Goal: Task Accomplishment & Management: Use online tool/utility

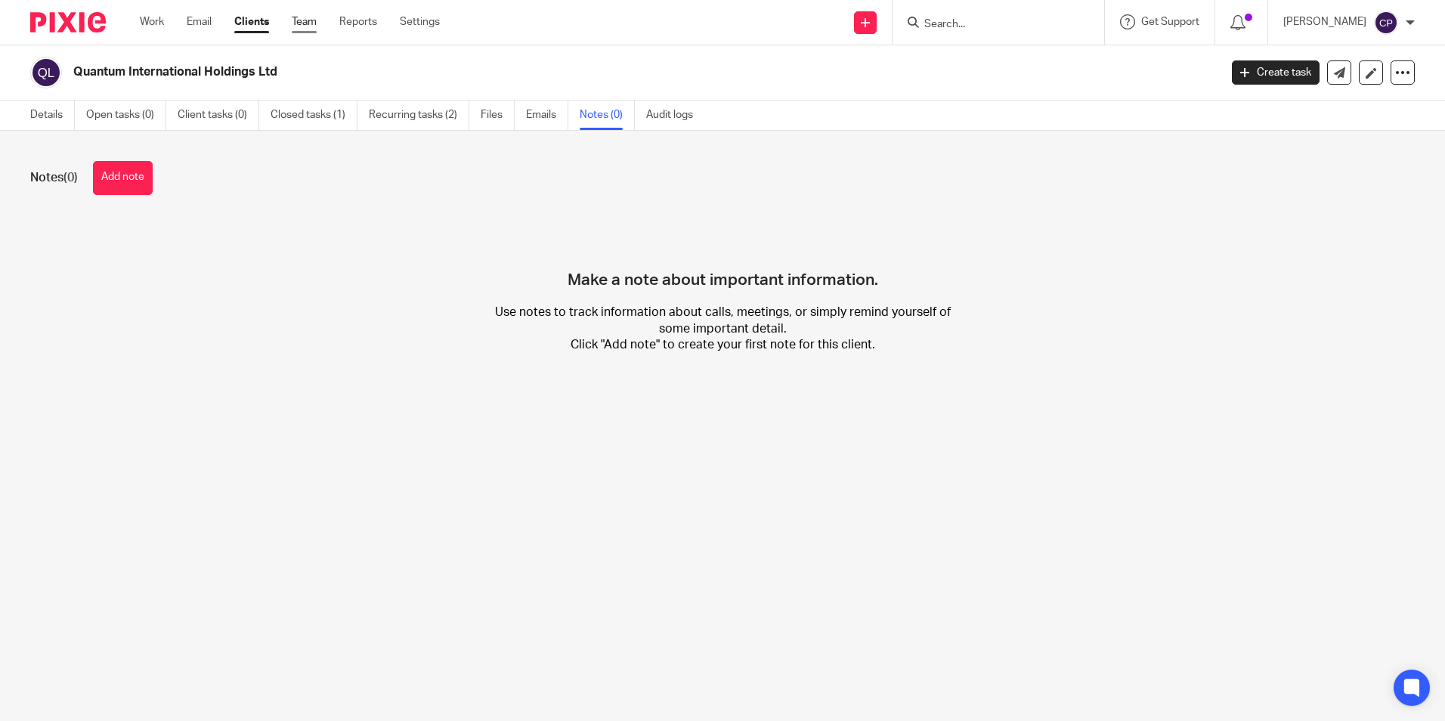
click at [304, 20] on link "Team" at bounding box center [304, 21] width 25 height 15
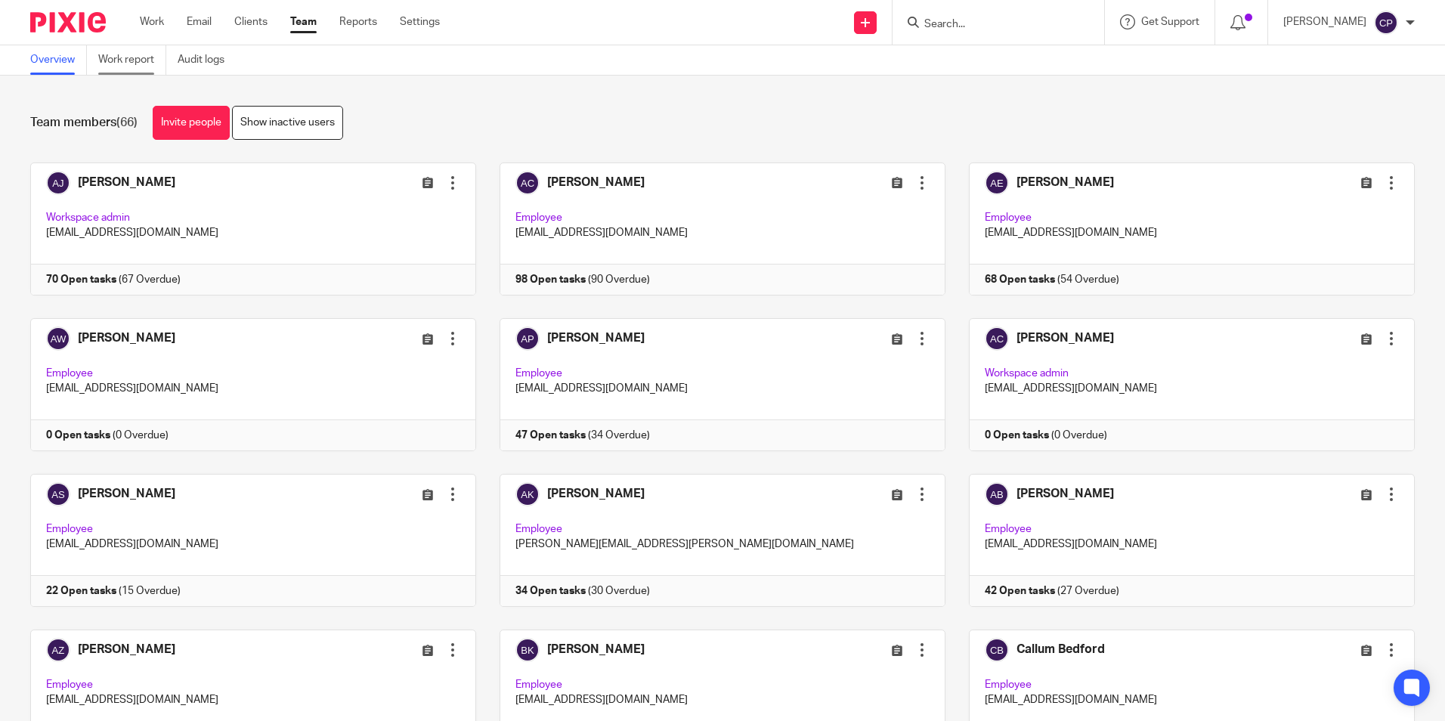
click at [137, 64] on link "Work report" at bounding box center [132, 59] width 68 height 29
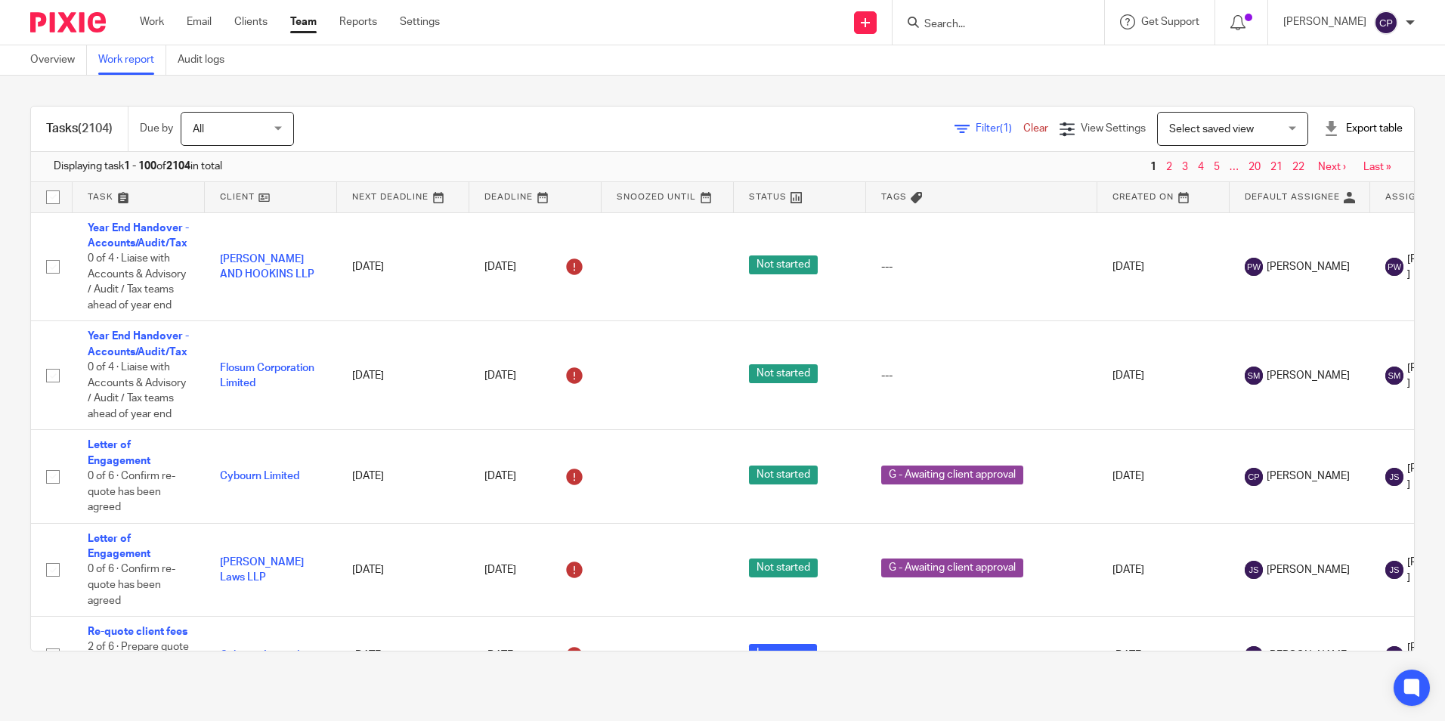
click at [1230, 129] on span "Select saved view" at bounding box center [1212, 129] width 85 height 11
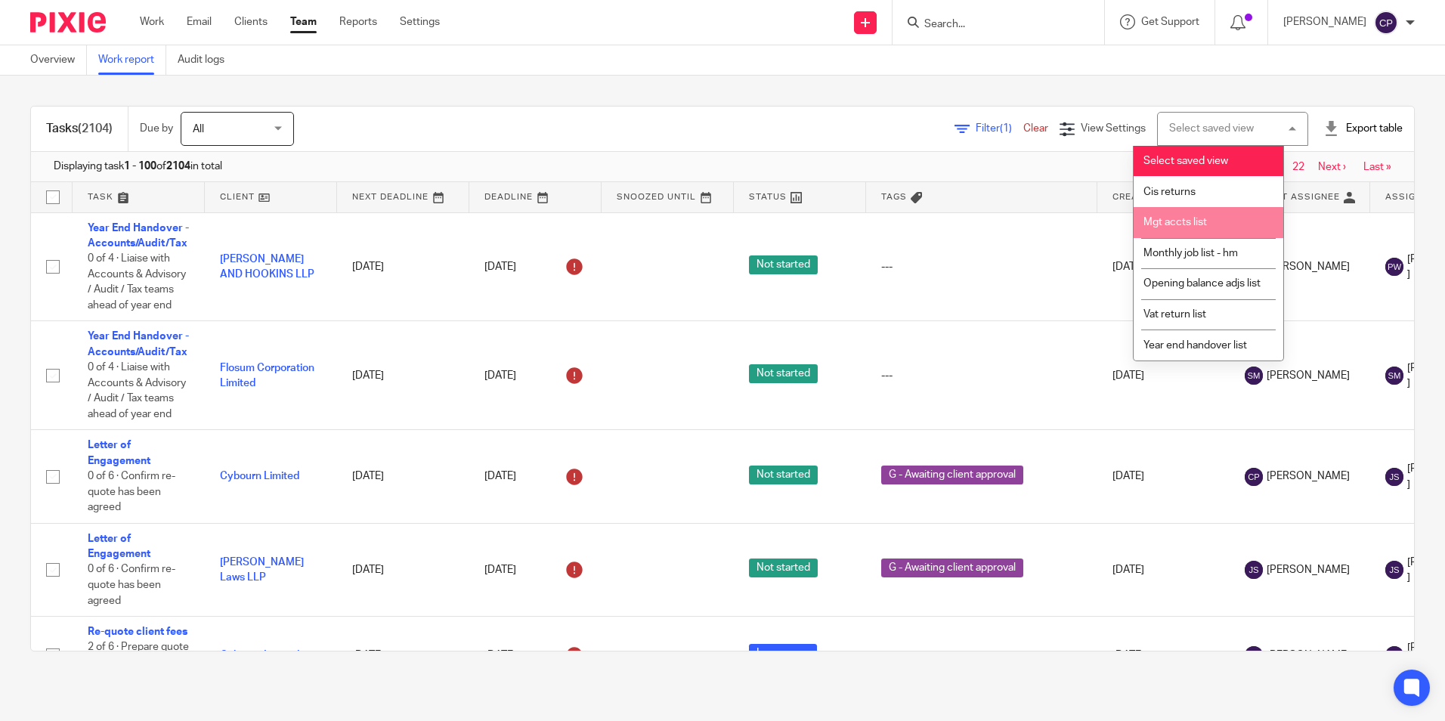
click at [1185, 224] on span "Mgt accts list" at bounding box center [1176, 222] width 64 height 11
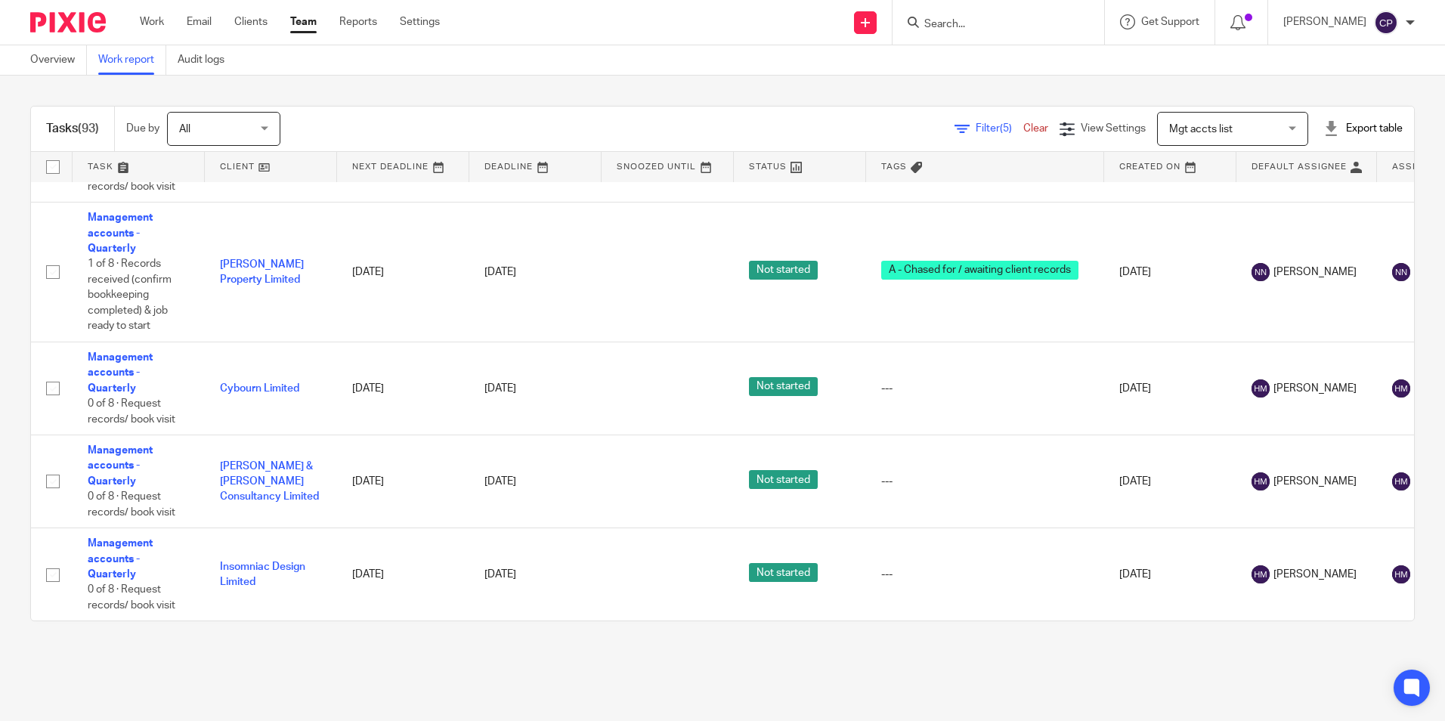
scroll to position [8223, 0]
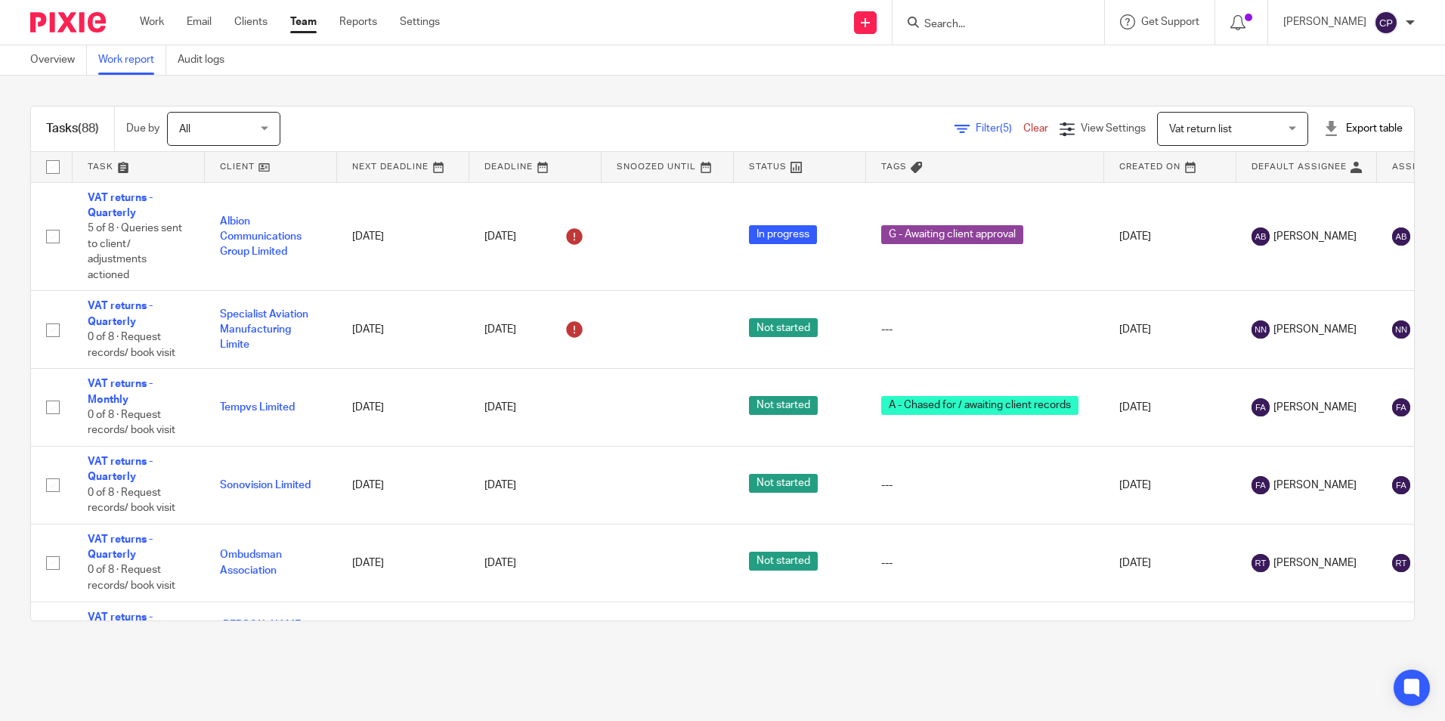
scroll to position [7015, 0]
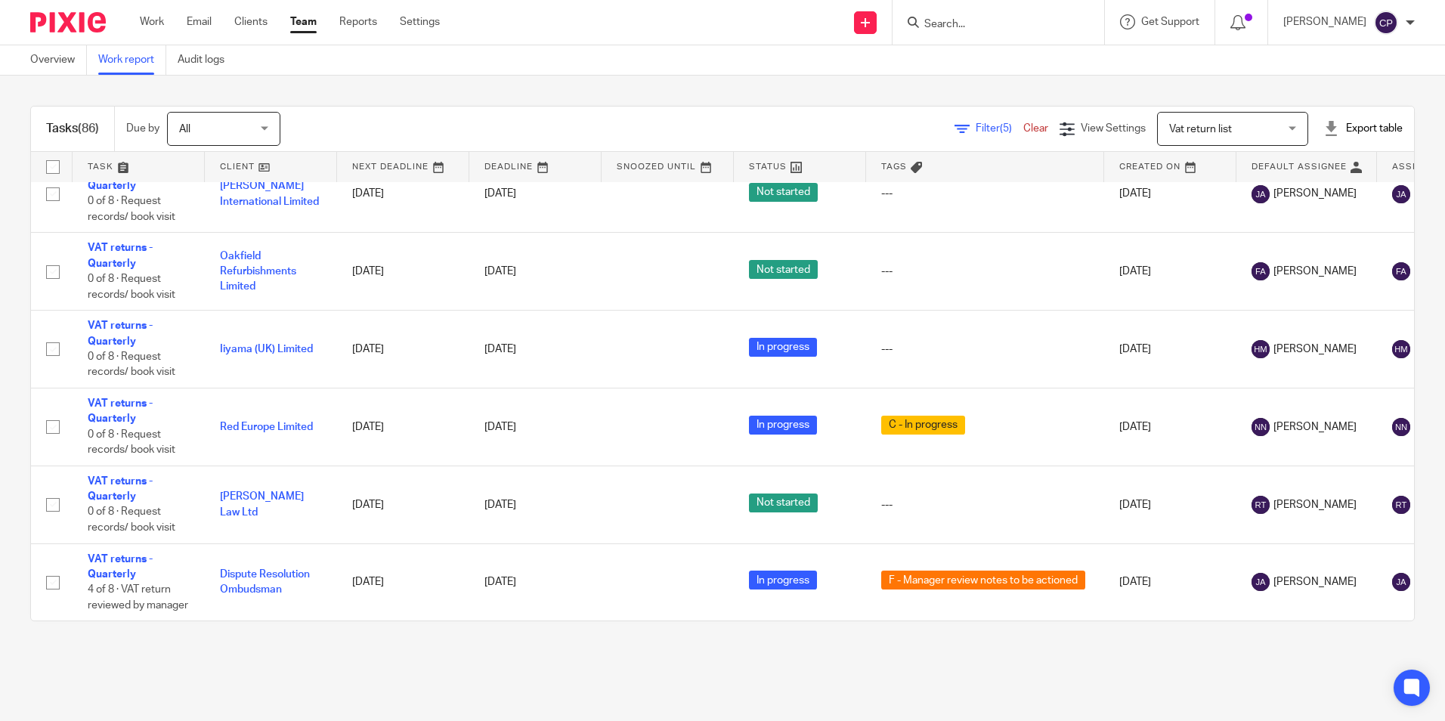
scroll to position [6783, 0]
